Goal: Check status: Check status

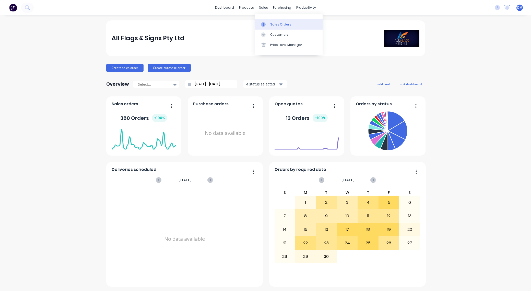
click at [277, 22] on link "Sales Orders" at bounding box center [289, 24] width 68 height 10
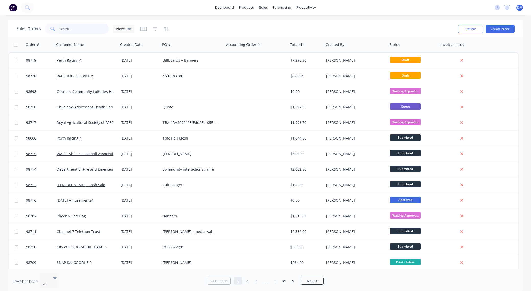
click at [72, 28] on input "text" at bounding box center [84, 29] width 50 height 10
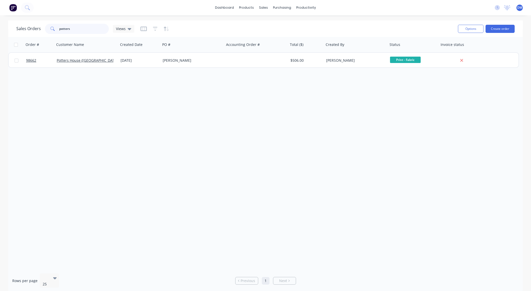
type input "potters"
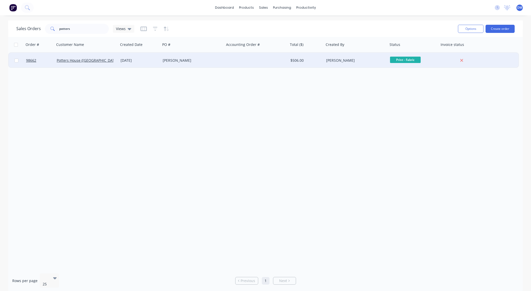
click at [113, 62] on div "Potters House ([GEOGRAPHIC_DATA])" at bounding box center [85, 60] width 57 height 5
